Goal: Transaction & Acquisition: Purchase product/service

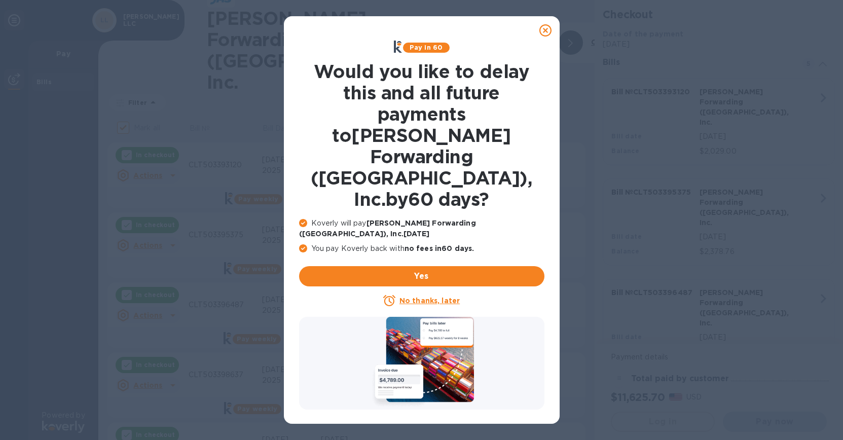
click at [437, 296] on u "No thanks, later" at bounding box center [429, 300] width 60 height 8
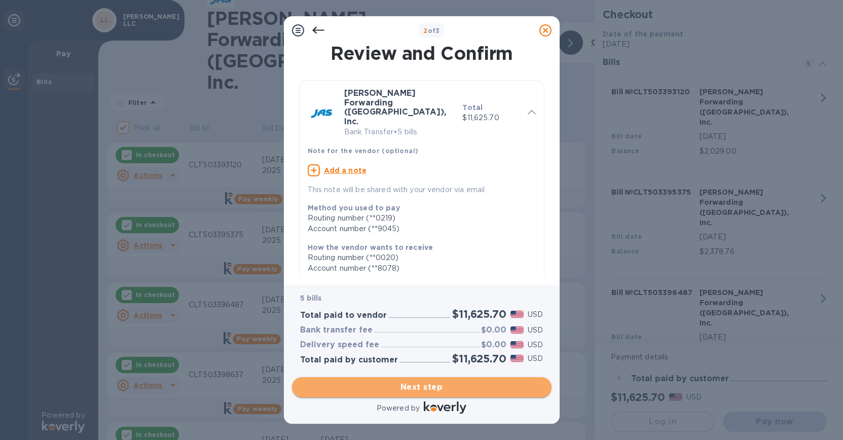
click at [449, 388] on span "Next step" at bounding box center [421, 387] width 243 height 12
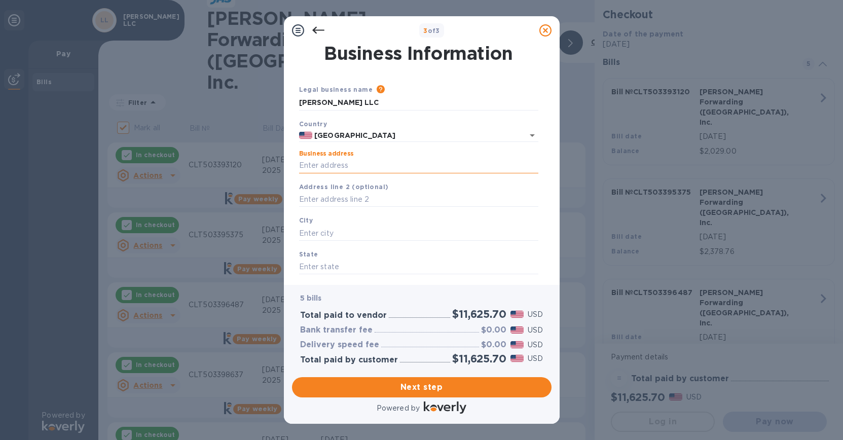
click at [363, 167] on input "Business address" at bounding box center [418, 165] width 239 height 15
type input "[STREET_ADDRESS]"
type input "Charlotte"
type input "NC"
type input "28273"
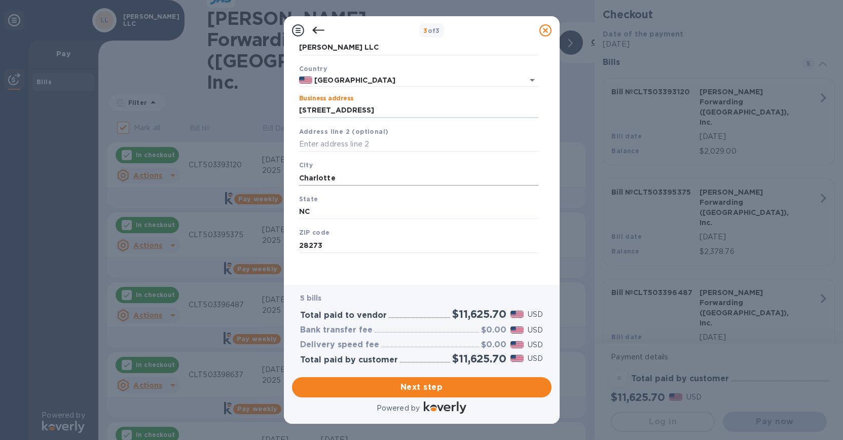
scroll to position [56, 0]
click at [420, 384] on span "Next step" at bounding box center [421, 387] width 243 height 12
drag, startPoint x: 348, startPoint y: 175, endPoint x: 239, endPoint y: 153, distance: 110.6
click at [240, 155] on div "3 of 3 Business Information Legal business name Please provide the legal name t…" at bounding box center [421, 220] width 843 height 440
type input "Charlotte"
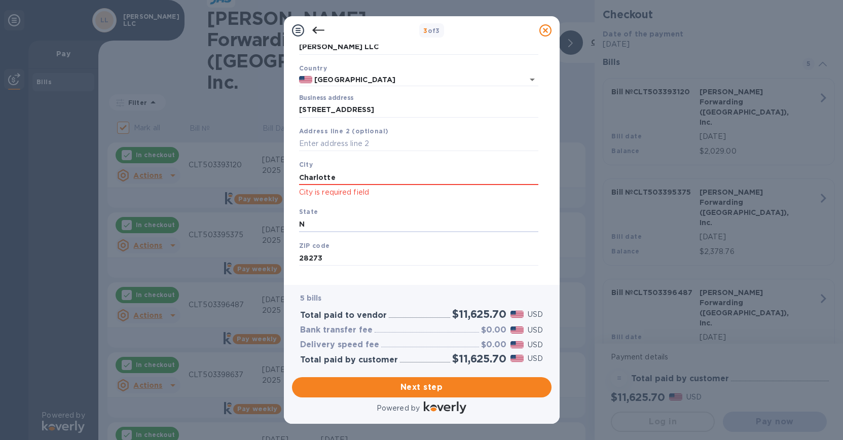
type input "NC"
type input "28273"
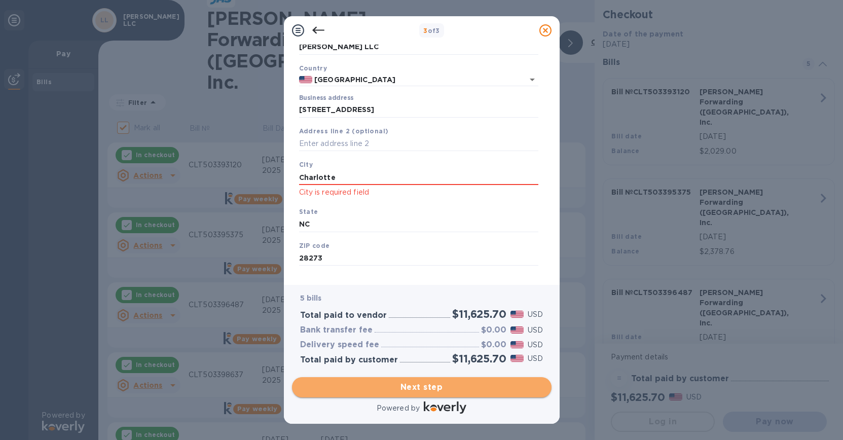
click at [357, 391] on span "Next step" at bounding box center [421, 387] width 243 height 12
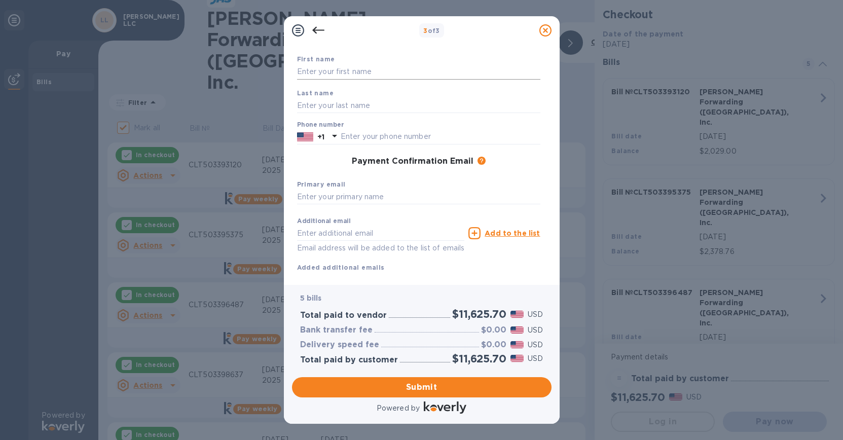
click at [342, 72] on input "text" at bounding box center [418, 71] width 243 height 15
type input "[PERSON_NAME]"
type input "7048176354"
type input "o"
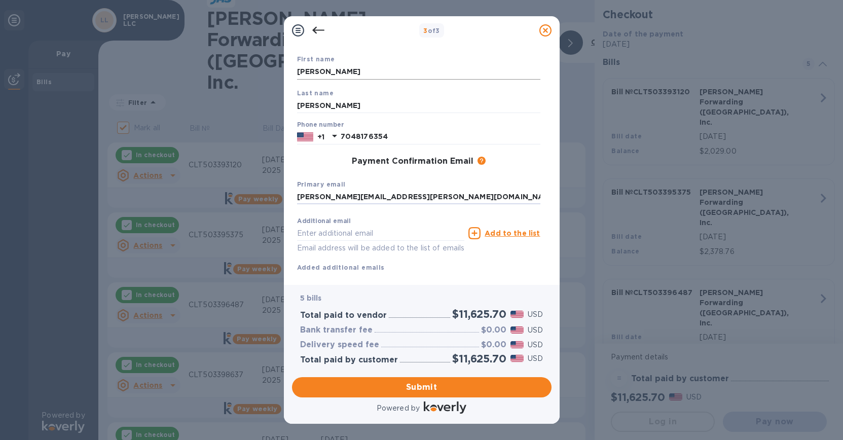
type input "[PERSON_NAME][EMAIL_ADDRESS][PERSON_NAME][DOMAIN_NAME]"
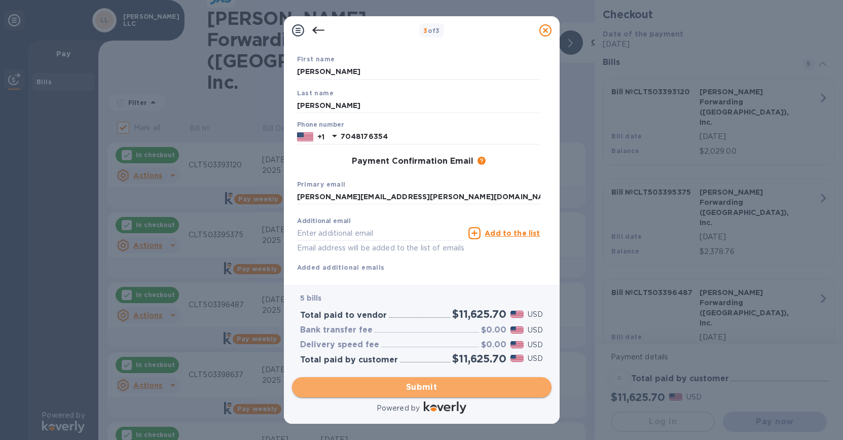
click at [402, 389] on span "Submit" at bounding box center [421, 387] width 243 height 12
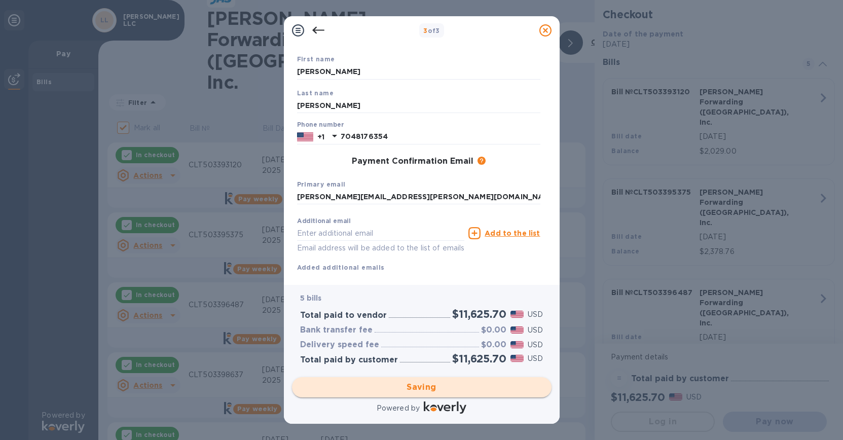
checkbox input "false"
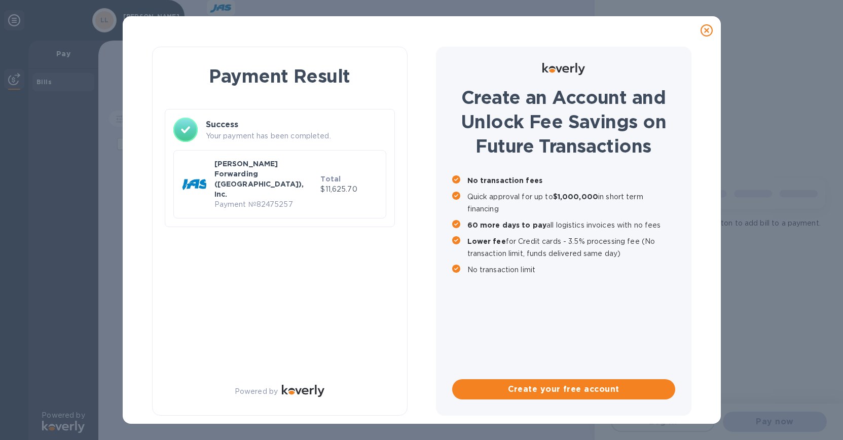
scroll to position [0, 0]
